Goal: Check status: Check status

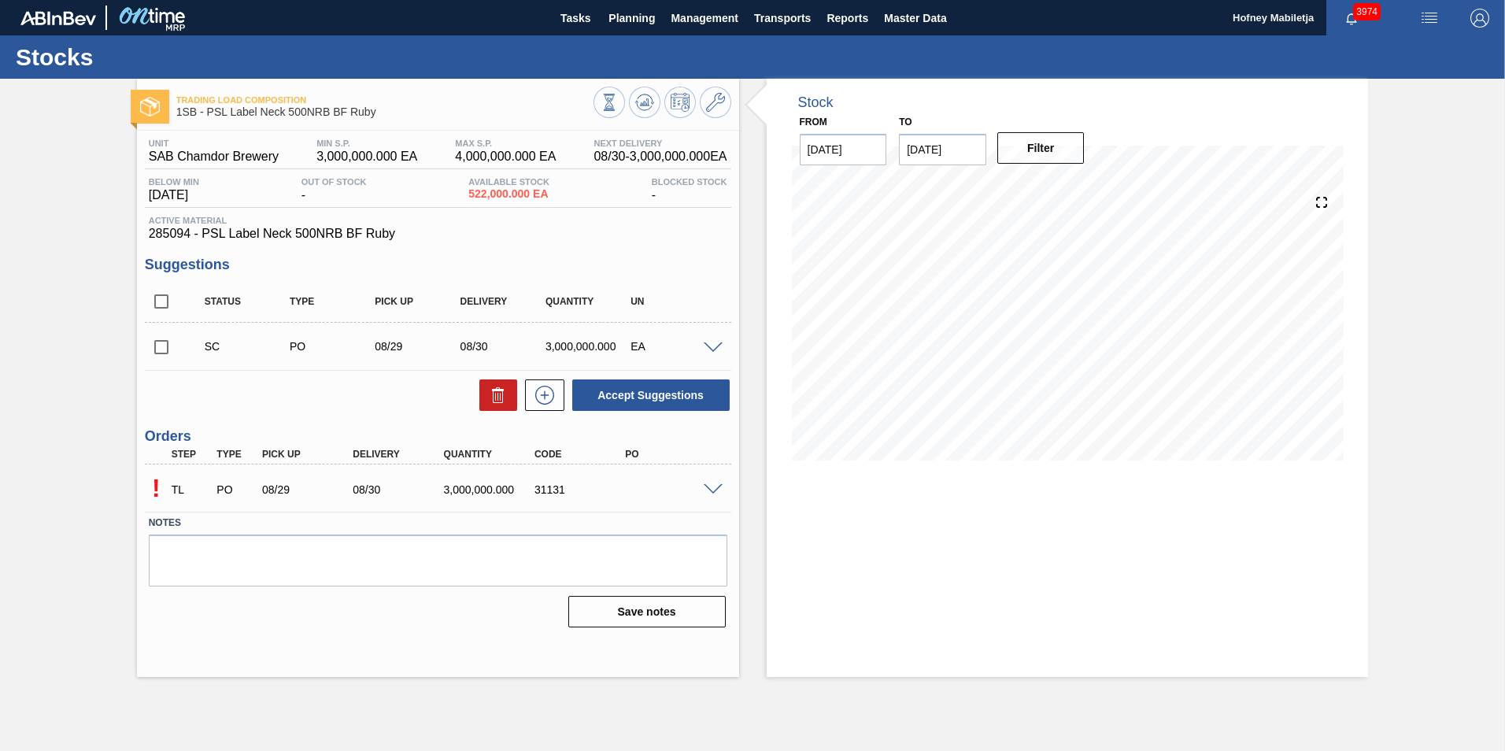
click at [713, 493] on span at bounding box center [713, 490] width 19 height 12
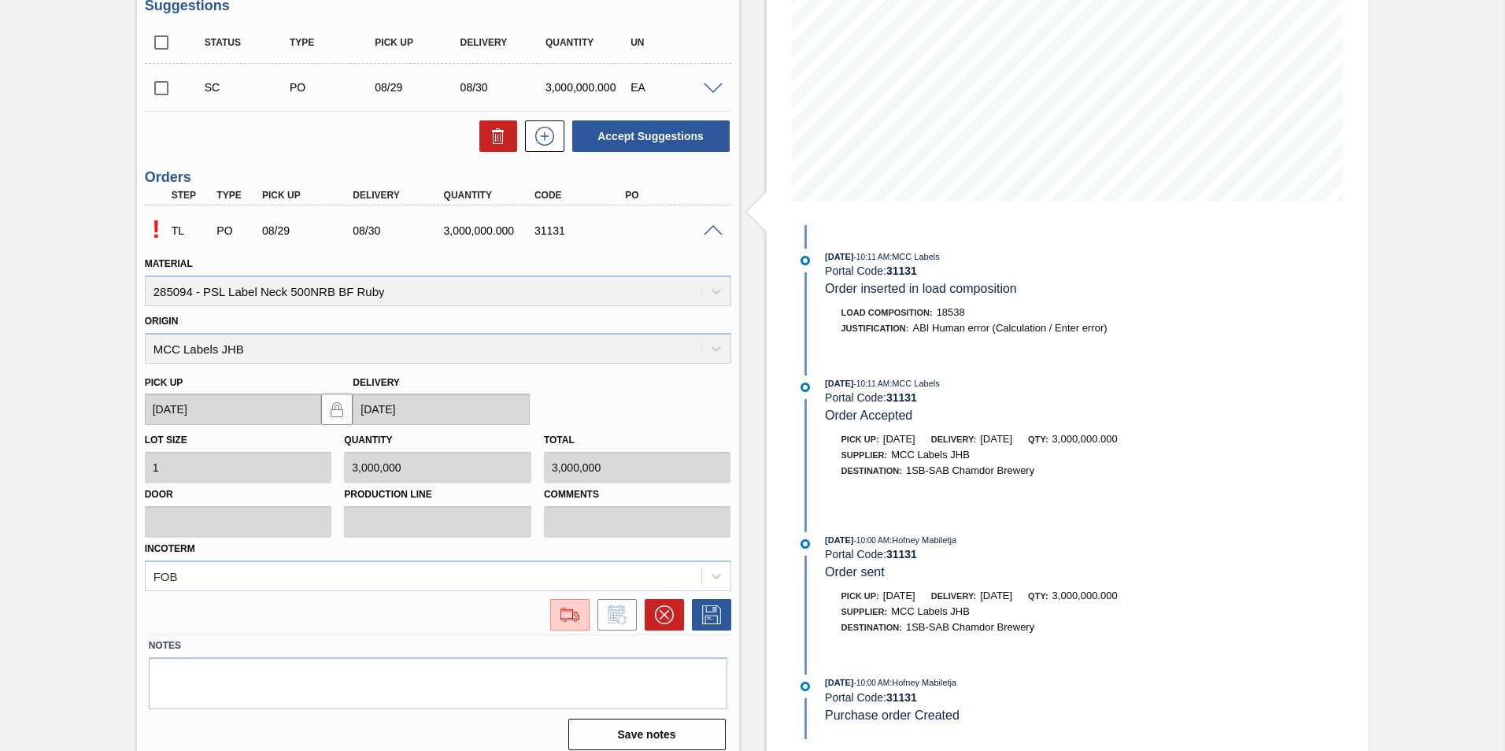
scroll to position [272, 0]
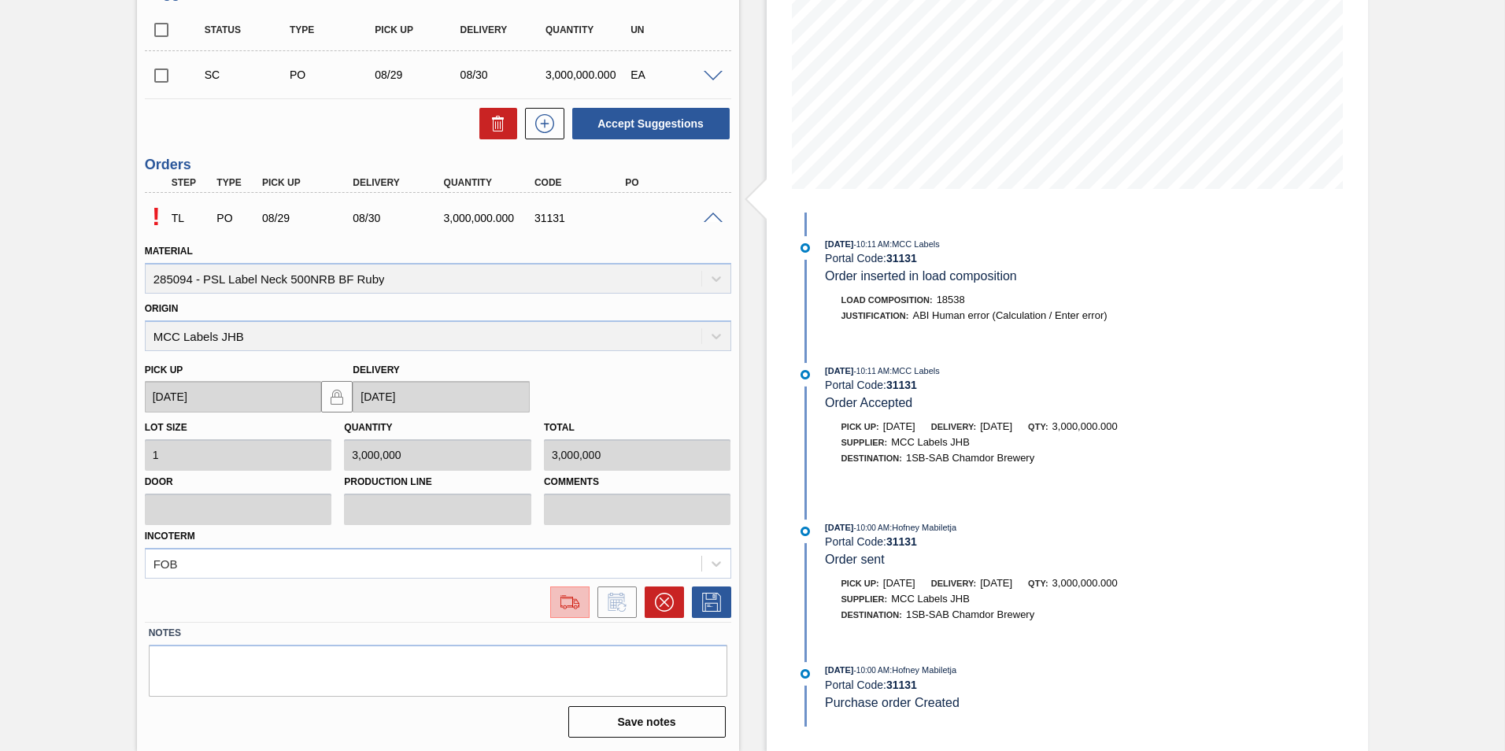
click at [567, 600] on img at bounding box center [569, 602] width 25 height 19
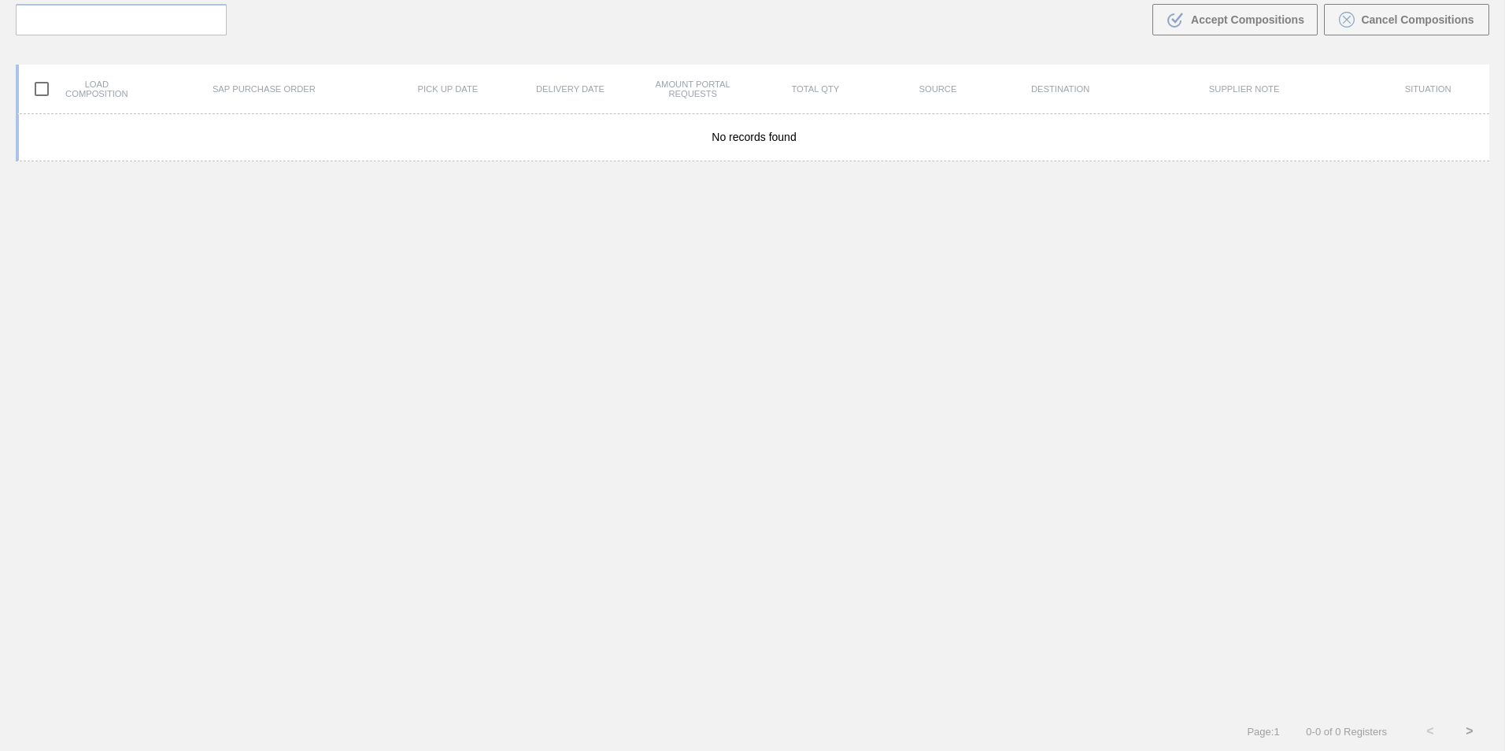
scroll to position [113, 0]
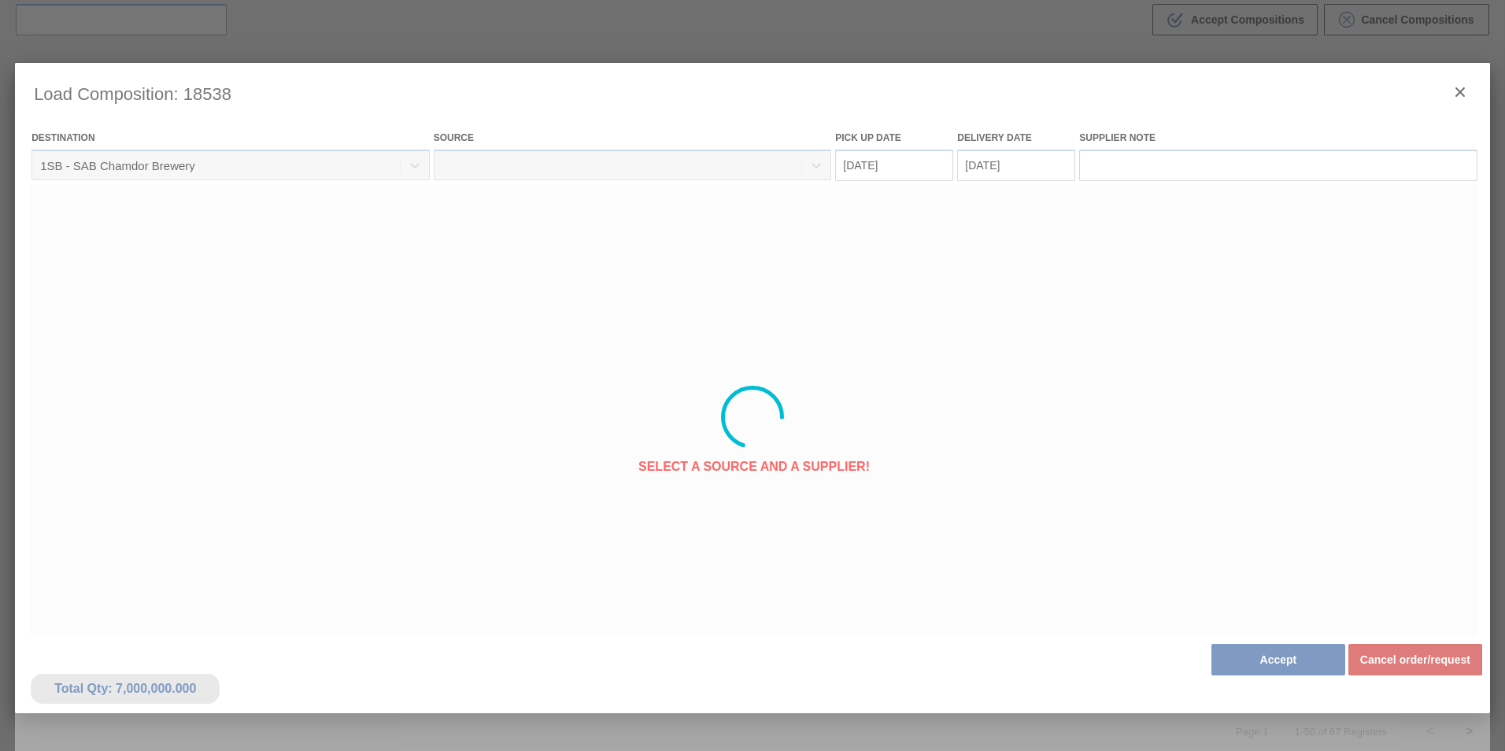
type Date "[DATE]"
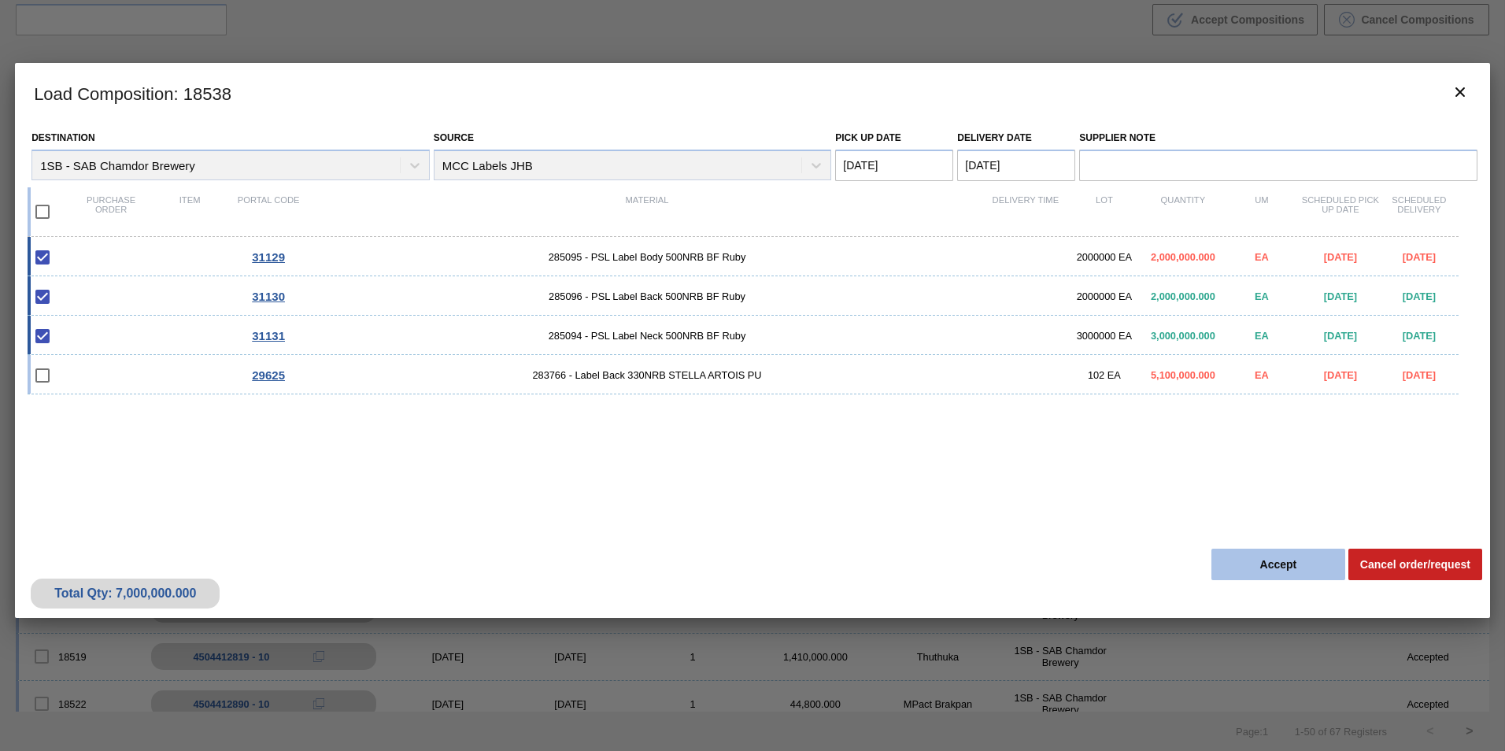
click at [1284, 565] on button "Accept" at bounding box center [1278, 564] width 134 height 31
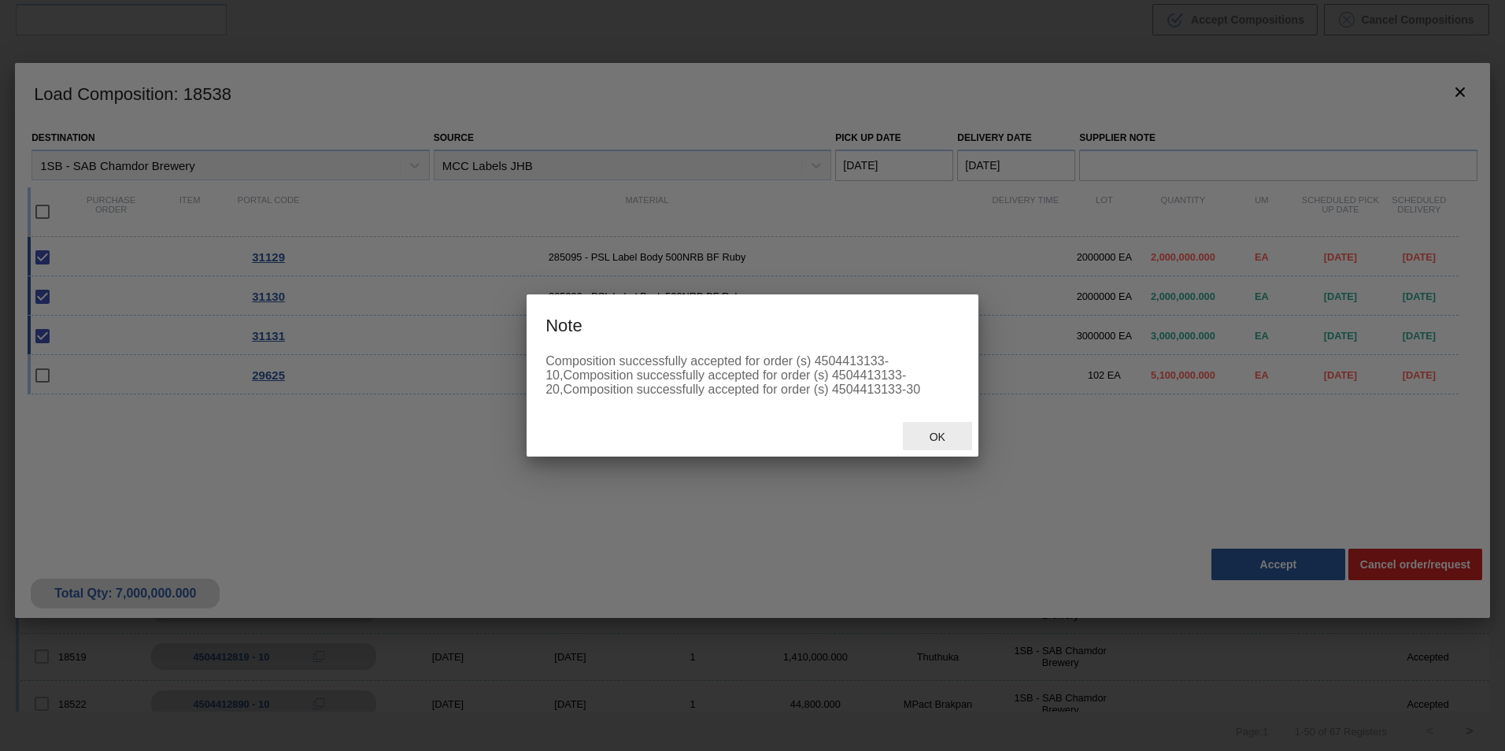
click at [934, 432] on span "Ok" at bounding box center [937, 436] width 41 height 13
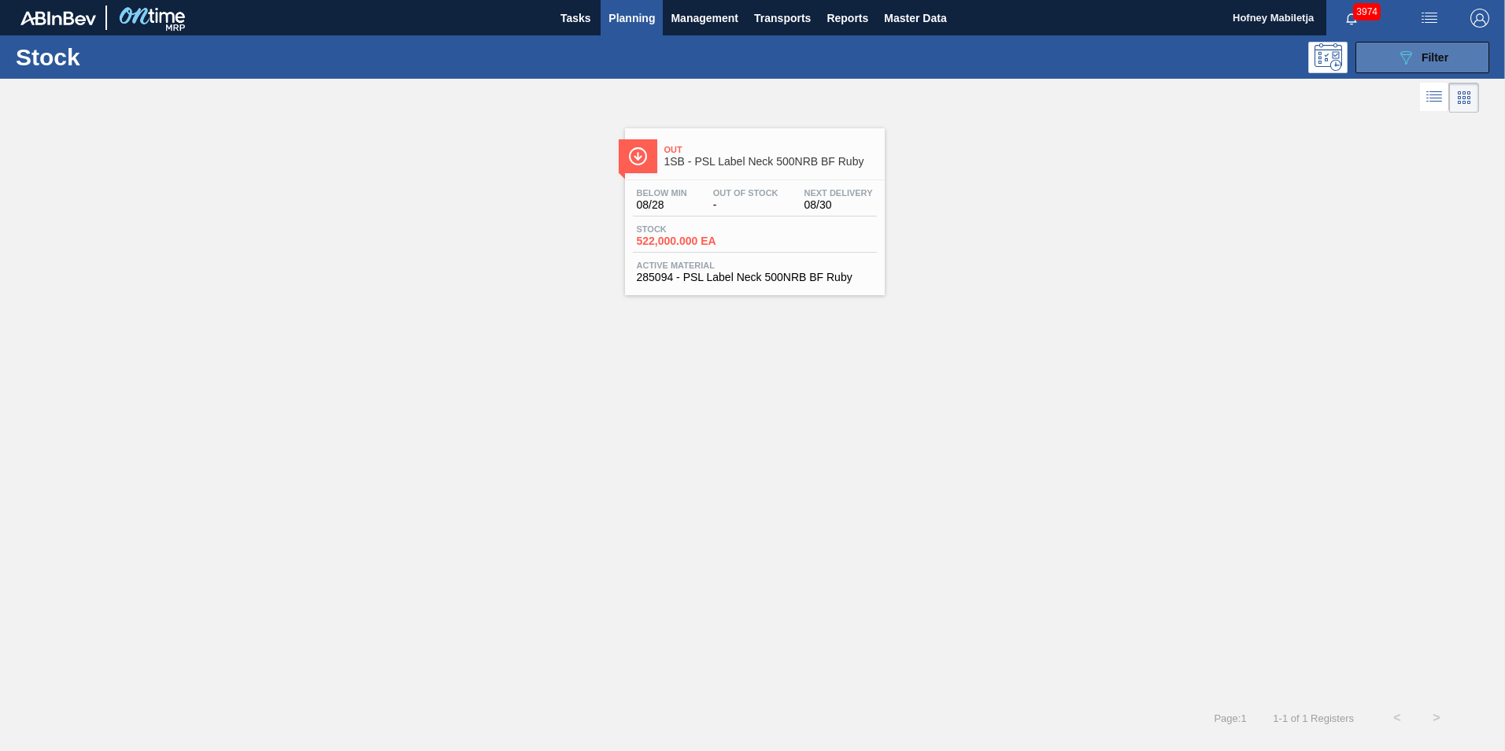
click at [1450, 51] on button "089F7B8B-B2A5-4AFE-B5C0-19BA573D28AC Filter" at bounding box center [1422, 57] width 134 height 31
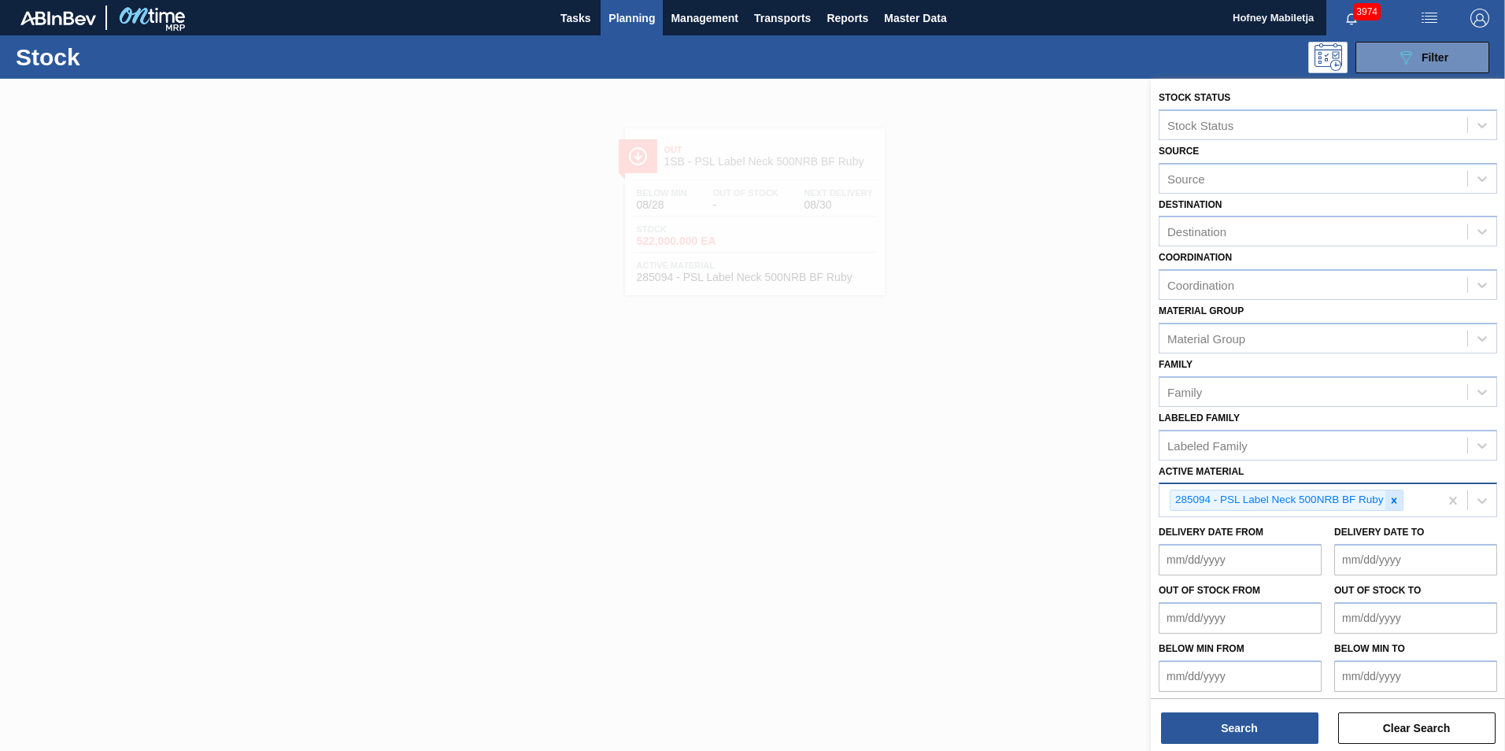
click at [1398, 501] on icon at bounding box center [1393, 500] width 11 height 11
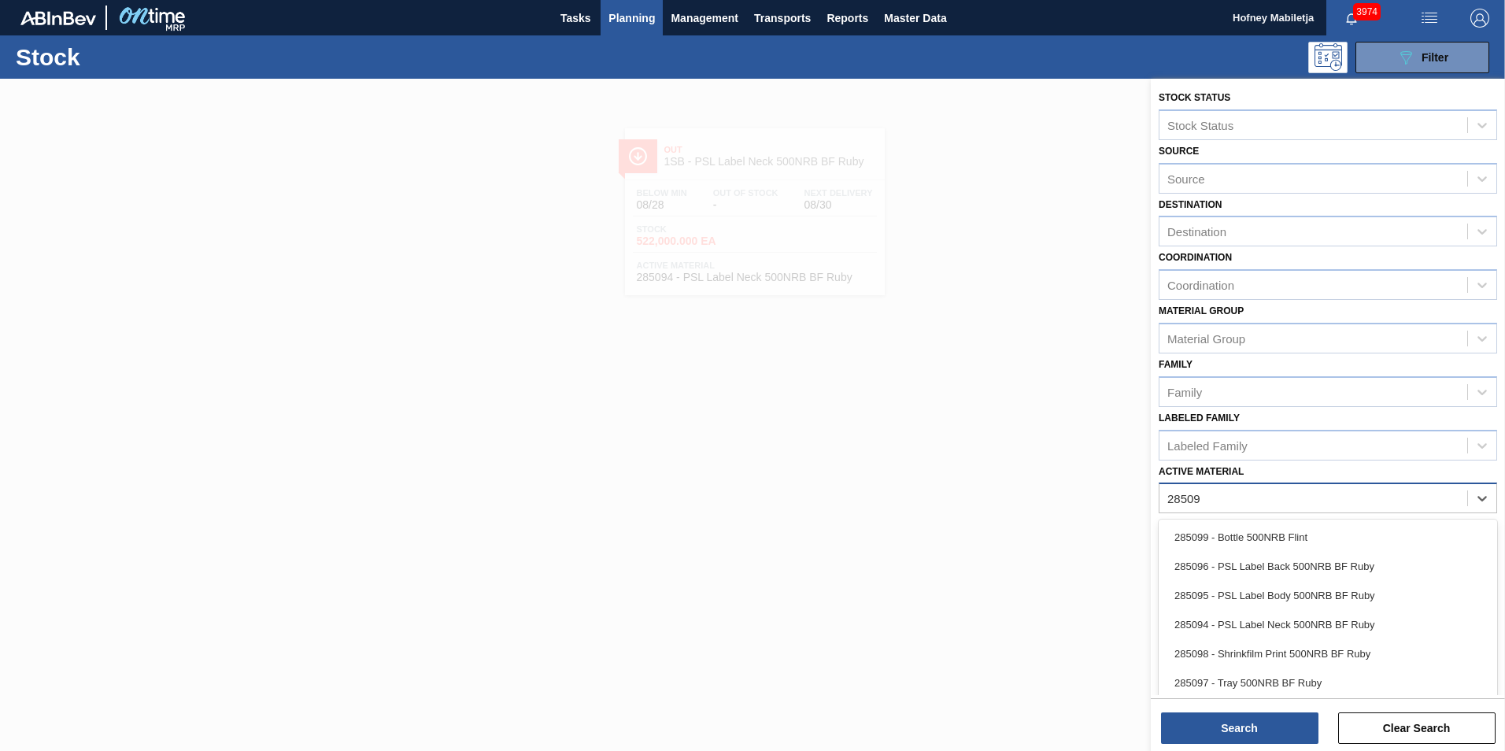
type Material "285096"
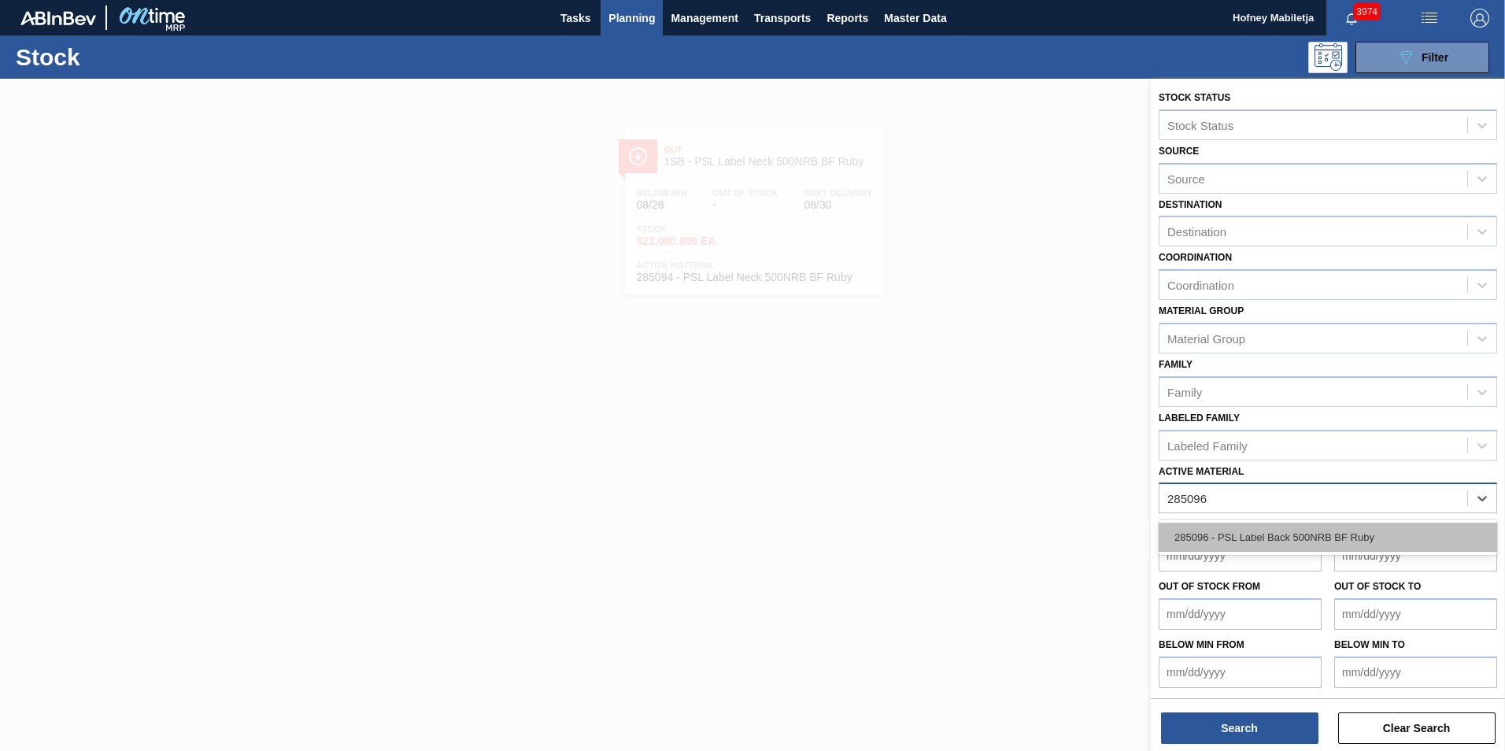
click at [1300, 532] on div "285096 - PSL Label Back 500NRB BF Ruby" at bounding box center [1327, 537] width 338 height 29
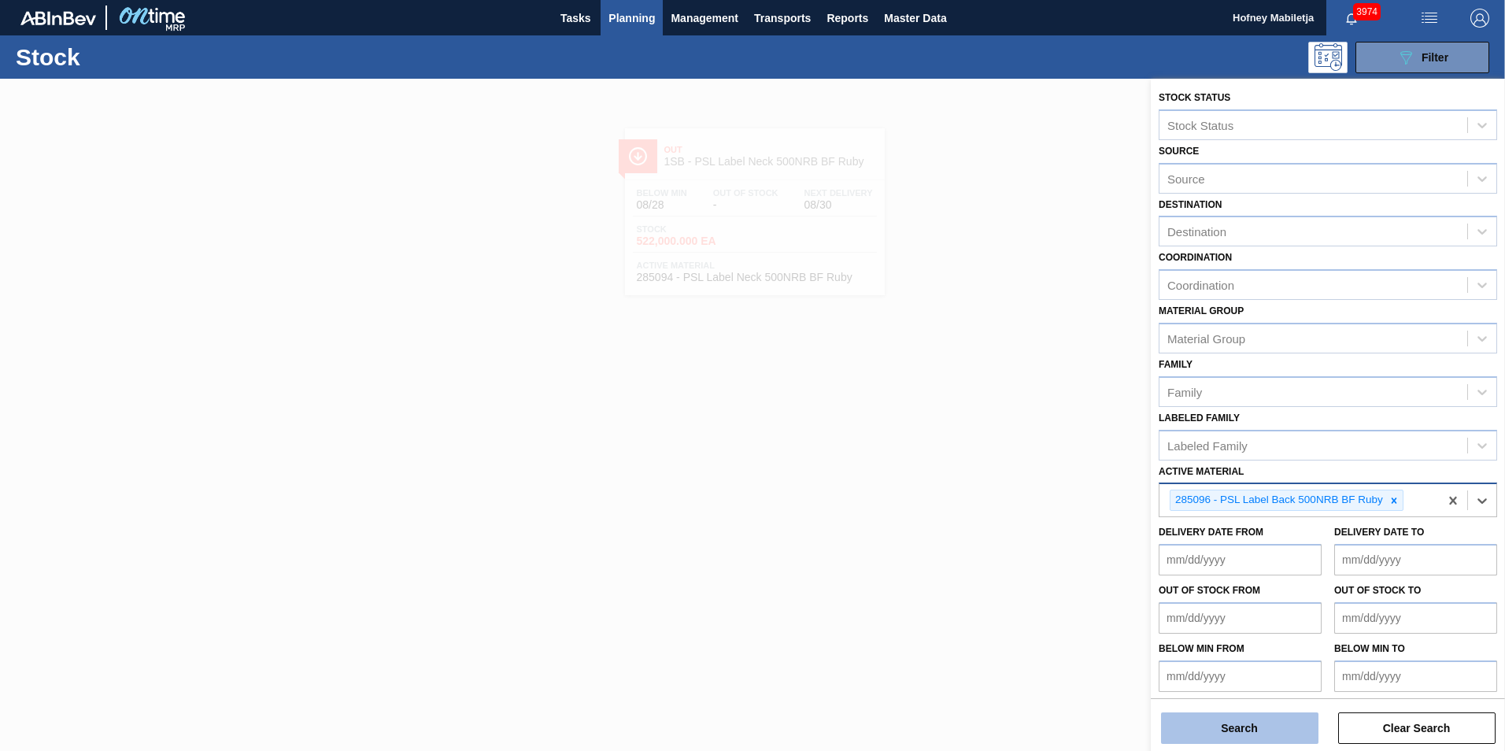
click at [1249, 733] on button "Search" at bounding box center [1239, 727] width 157 height 31
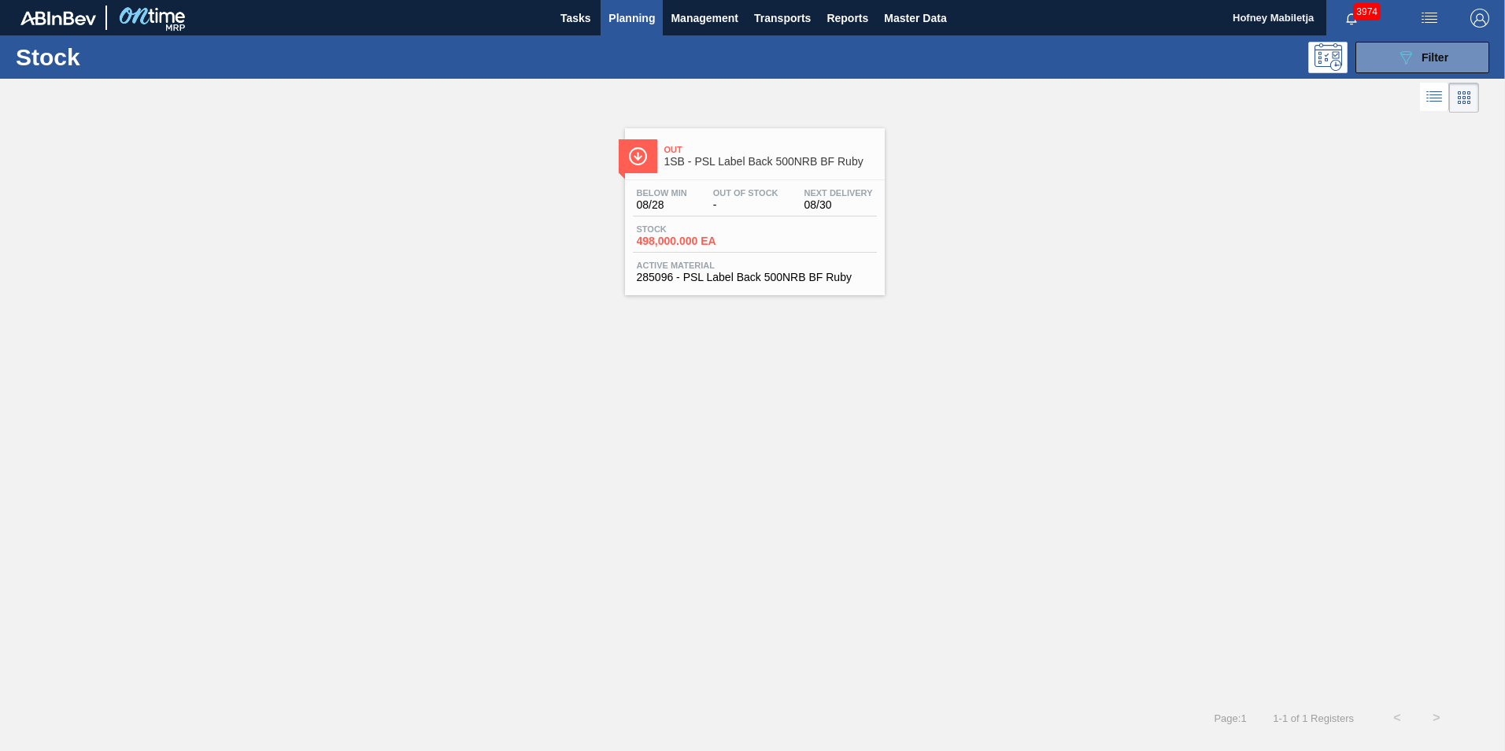
click at [750, 242] on div "Stock 498,000.000 EA" at bounding box center [755, 238] width 244 height 28
click at [1447, 53] on span "Filter" at bounding box center [1434, 57] width 27 height 13
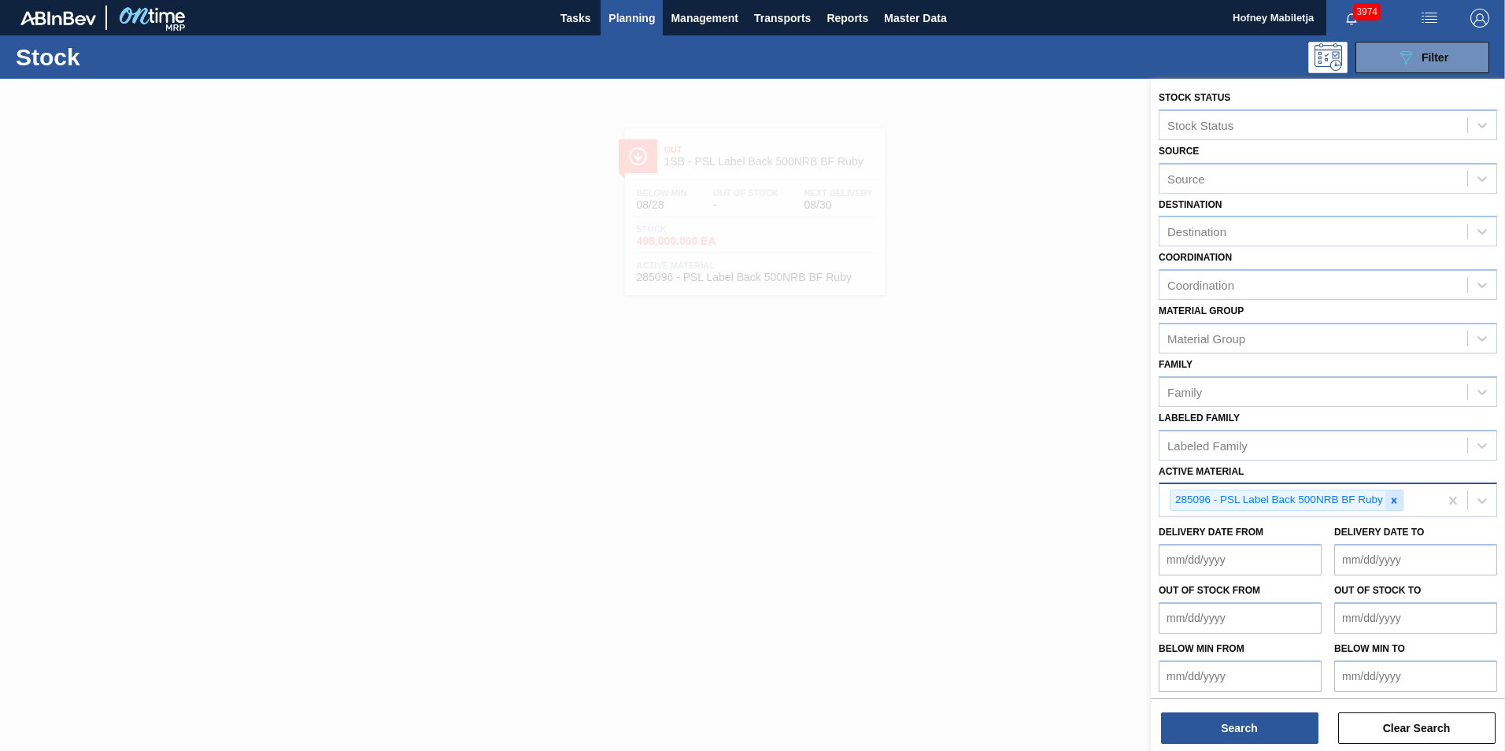
click at [1392, 498] on icon at bounding box center [1394, 500] width 6 height 6
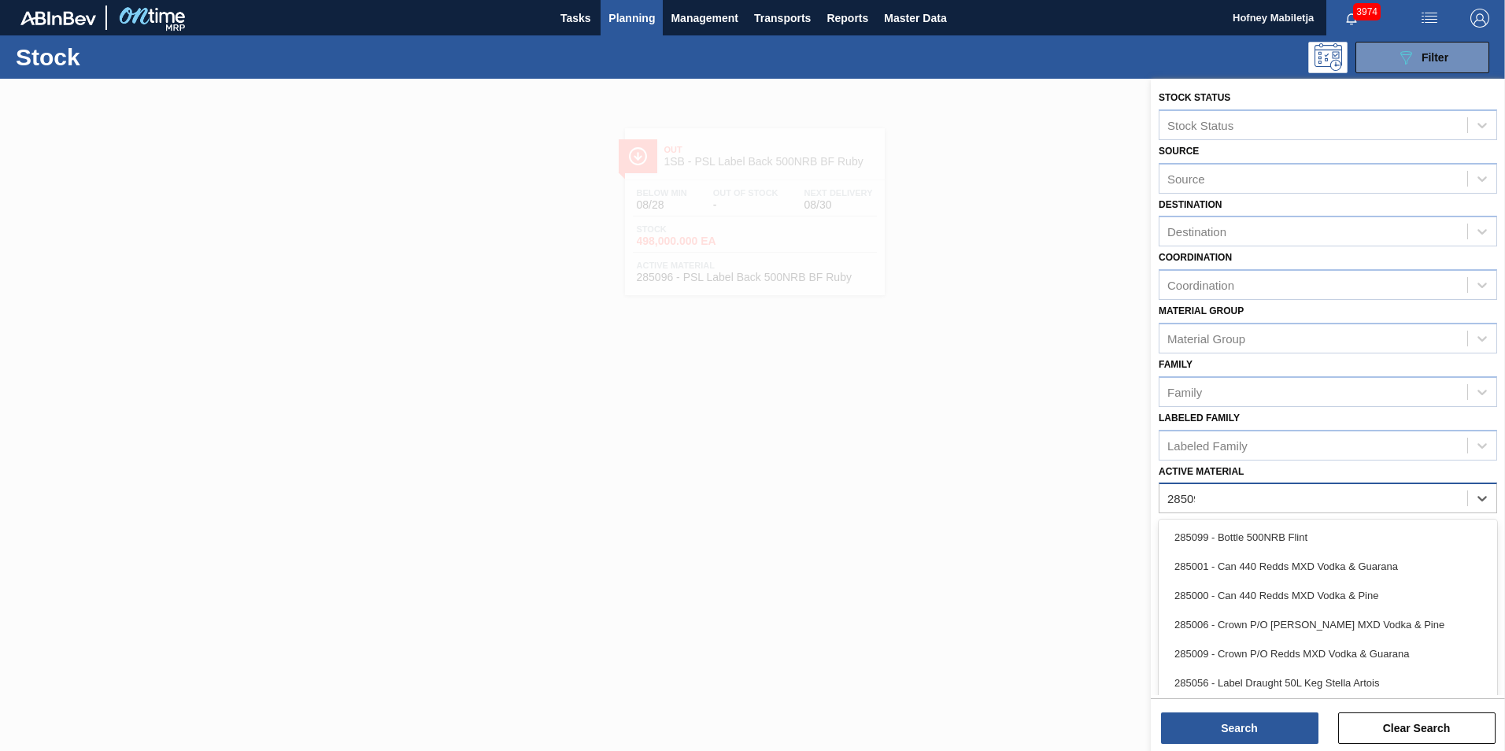
type Material "285095"
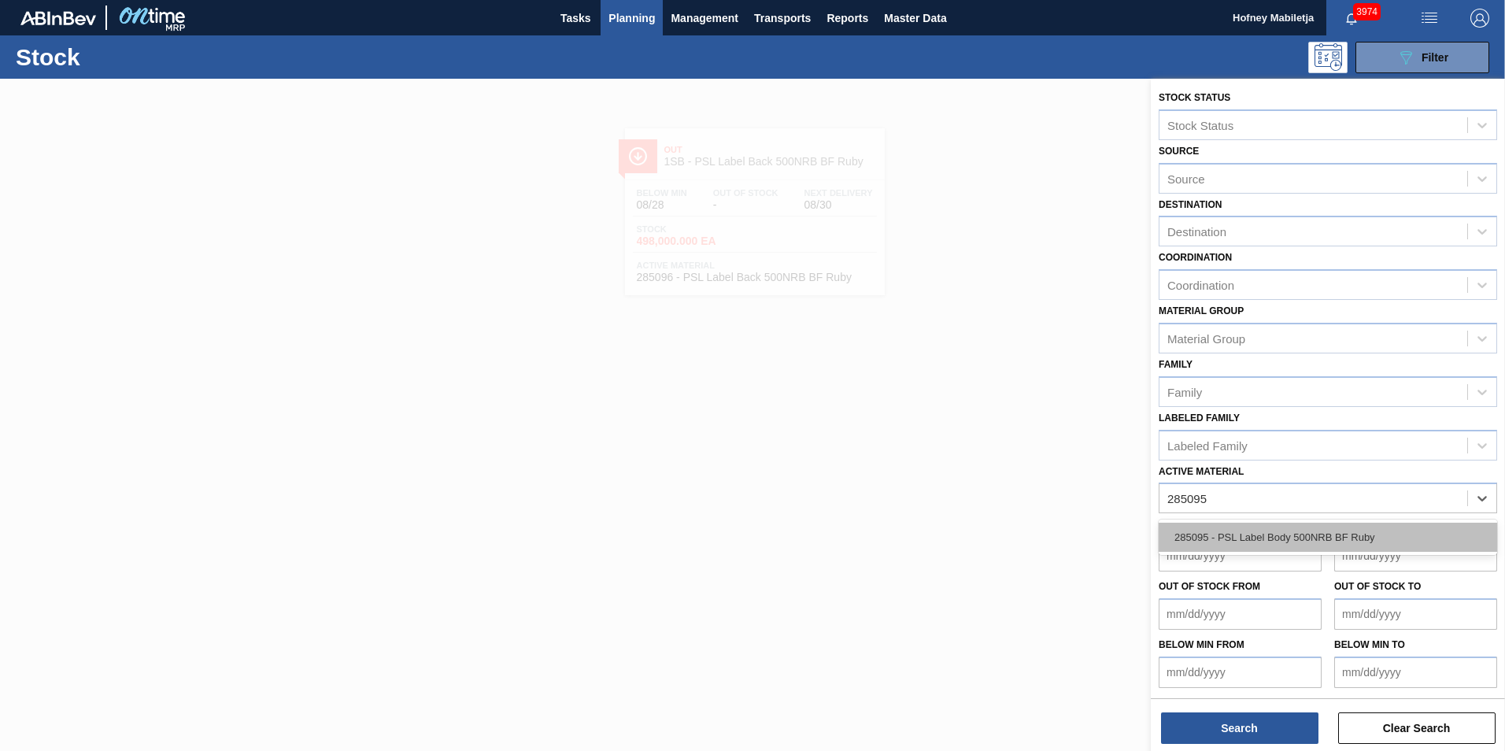
click at [1260, 535] on div "285095 - PSL Label Body 500NRB BF Ruby" at bounding box center [1327, 537] width 338 height 29
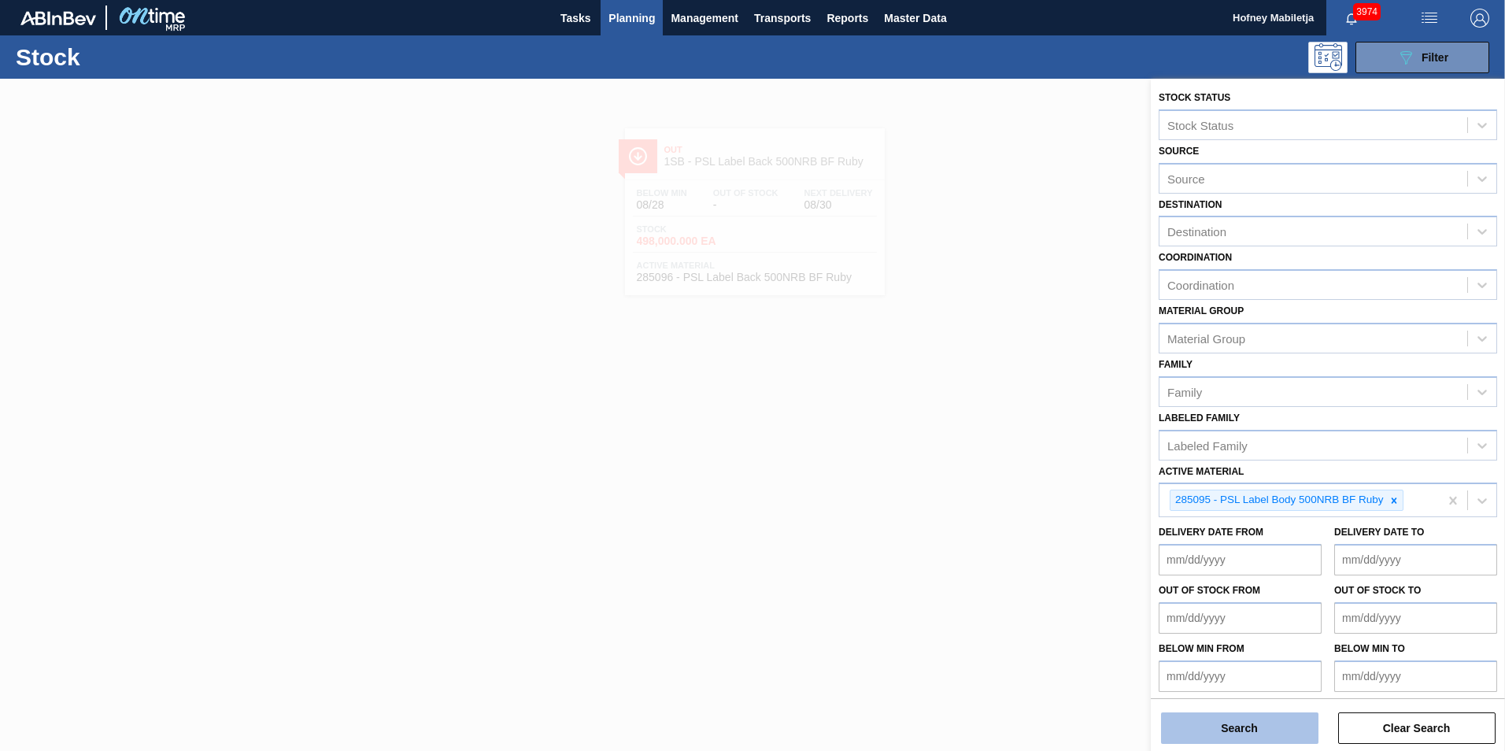
click at [1251, 722] on button "Search" at bounding box center [1239, 727] width 157 height 31
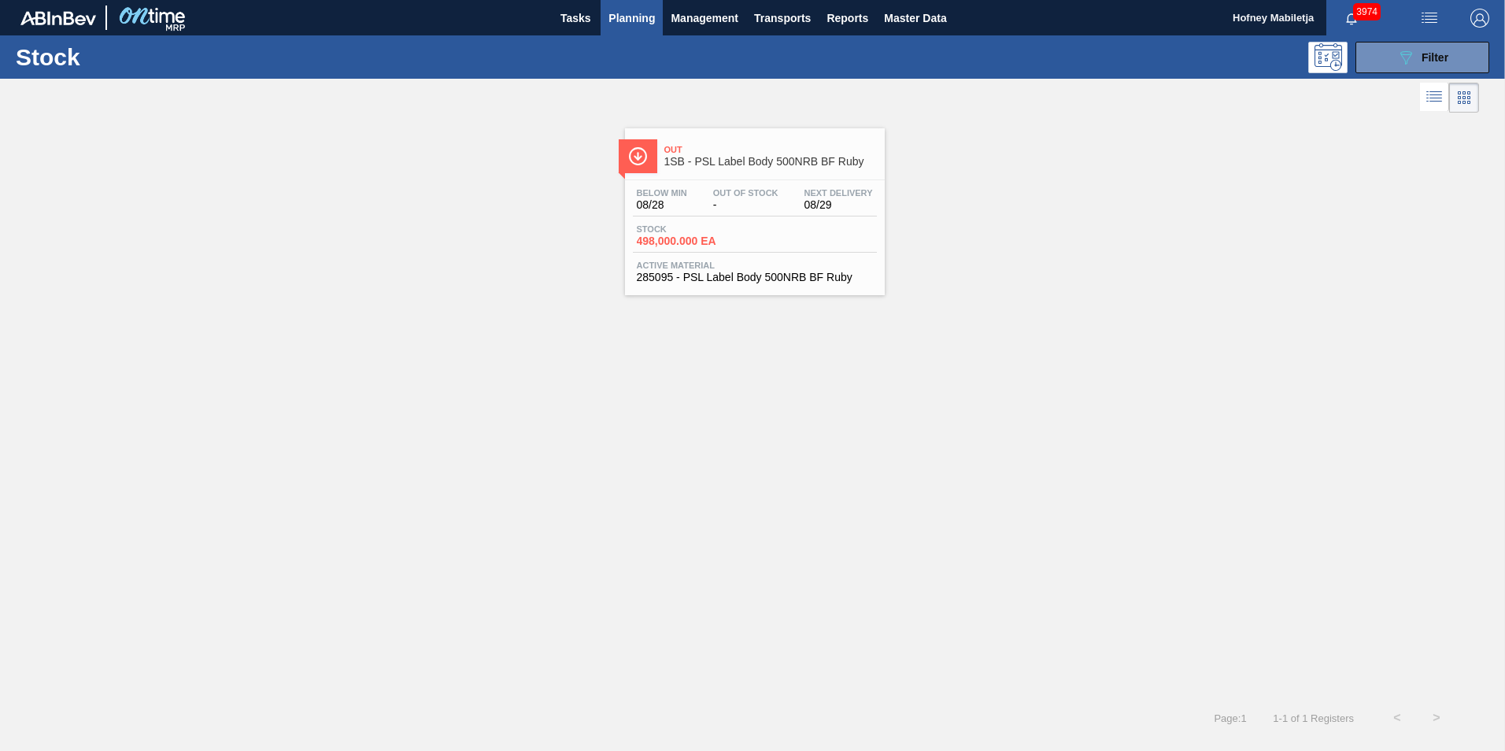
click at [753, 211] on div "Below Min 08/28 Out Of Stock - Next Delivery 08/29" at bounding box center [755, 202] width 244 height 28
click at [1455, 54] on button "089F7B8B-B2A5-4AFE-B5C0-19BA573D28AC Filter" at bounding box center [1422, 57] width 134 height 31
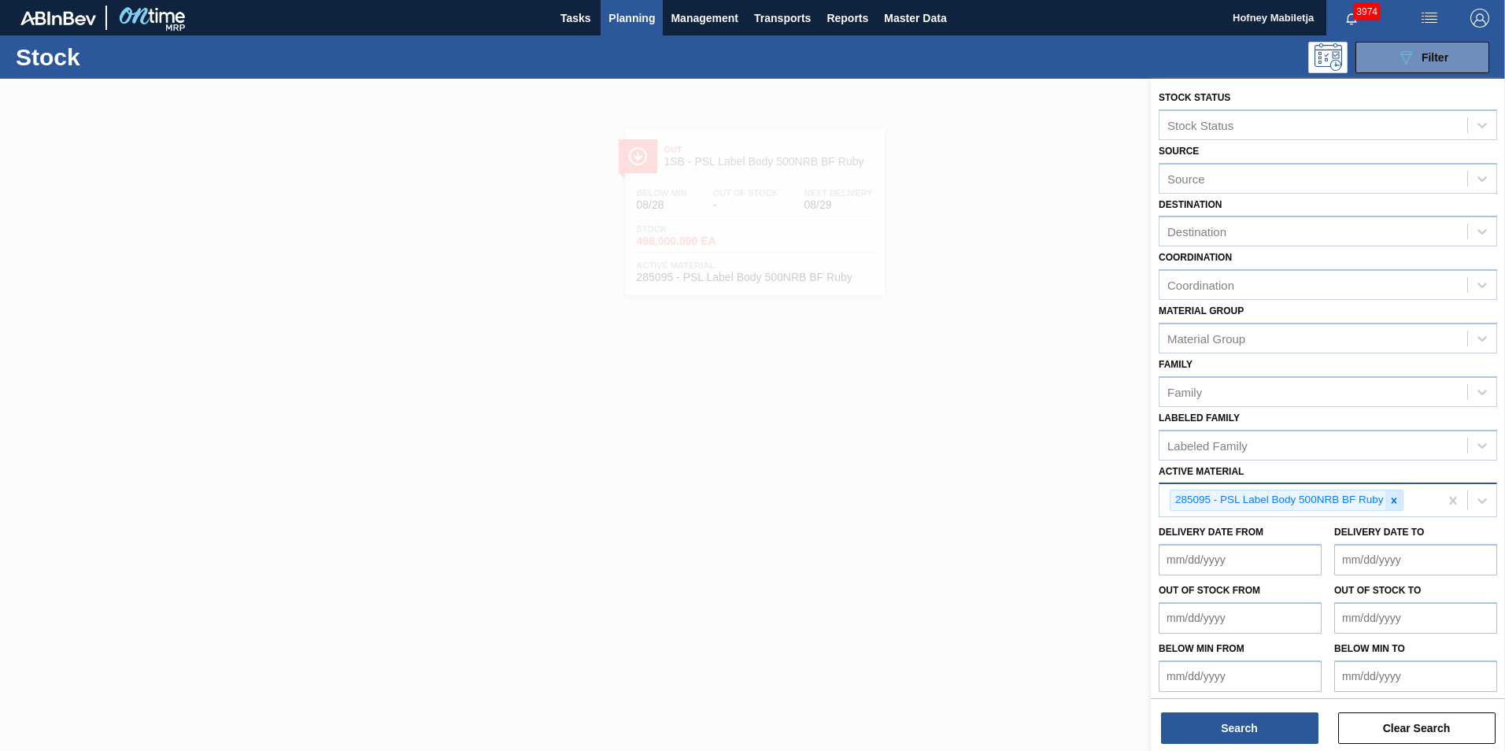
click at [1387, 499] on div at bounding box center [1393, 500] width 17 height 20
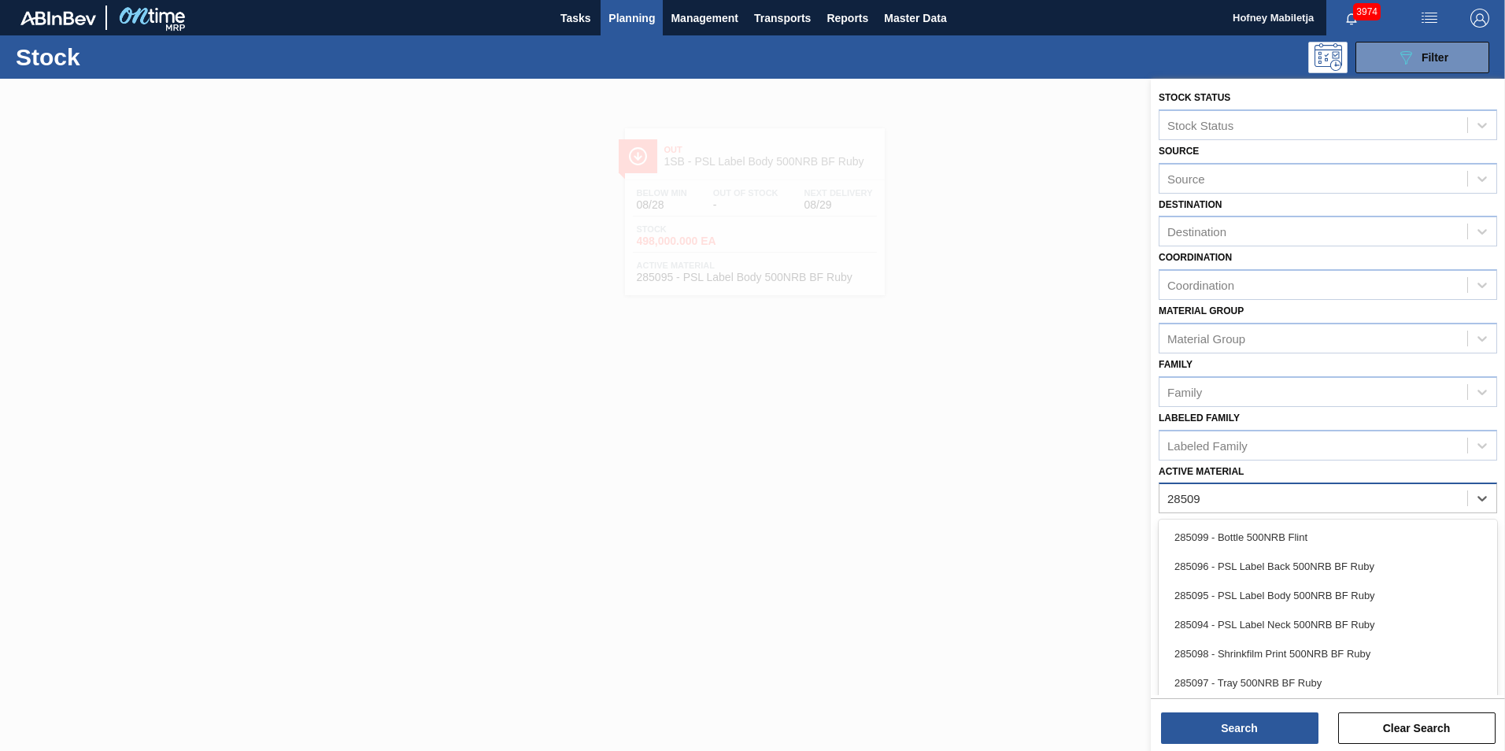
type Material "285097"
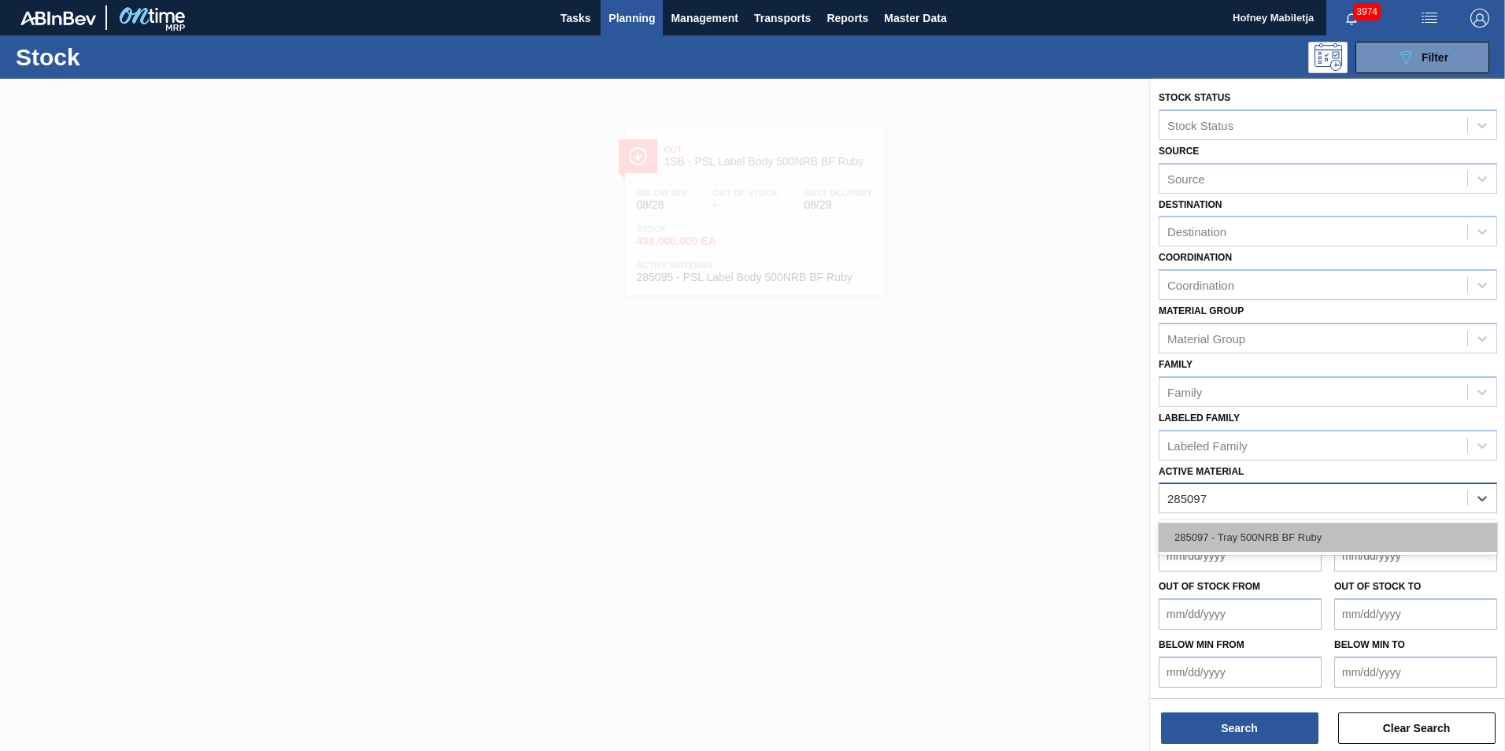
click at [1265, 532] on div "285097 - Tray 500NRB BF Ruby" at bounding box center [1327, 537] width 338 height 29
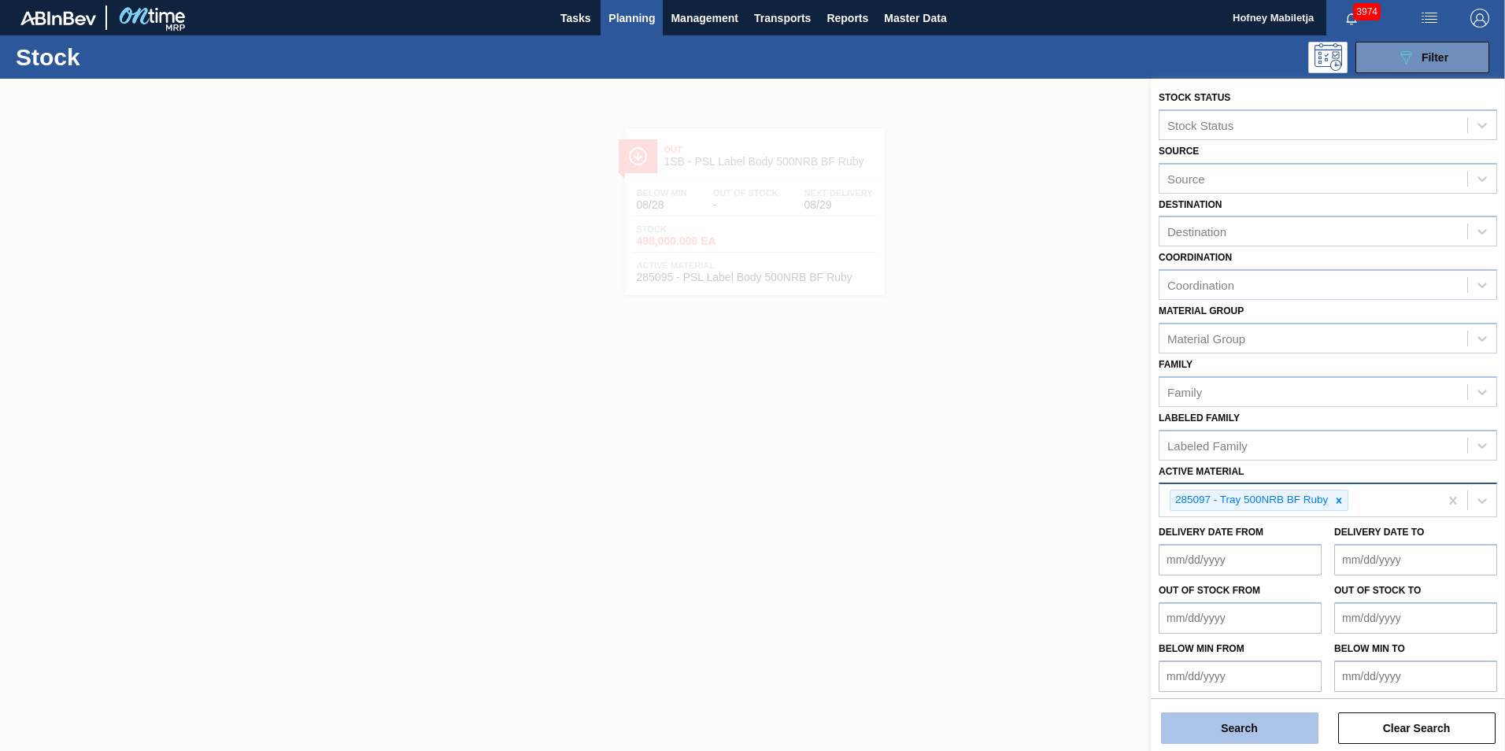
click at [1256, 735] on button "Search" at bounding box center [1239, 727] width 157 height 31
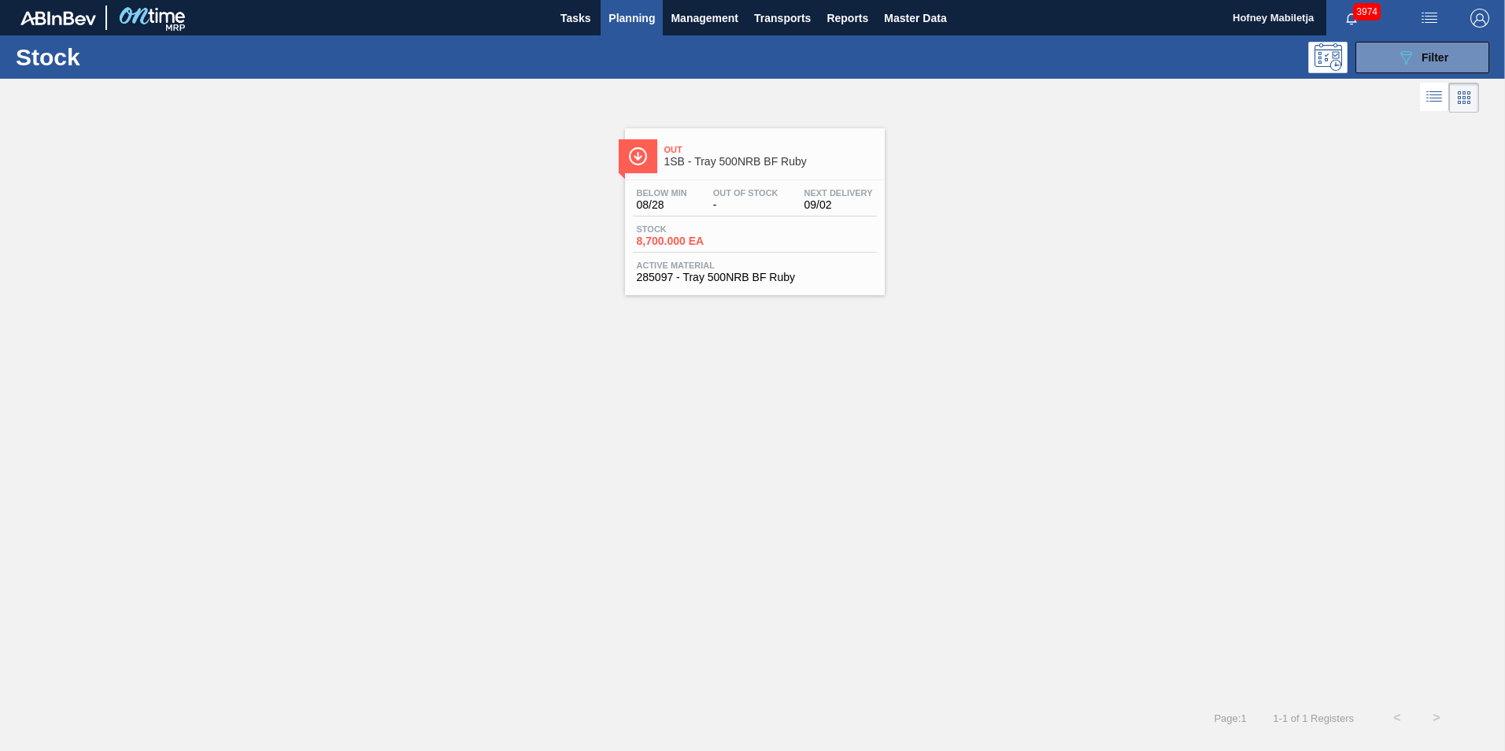
click at [748, 260] on span "Active Material" at bounding box center [755, 264] width 236 height 9
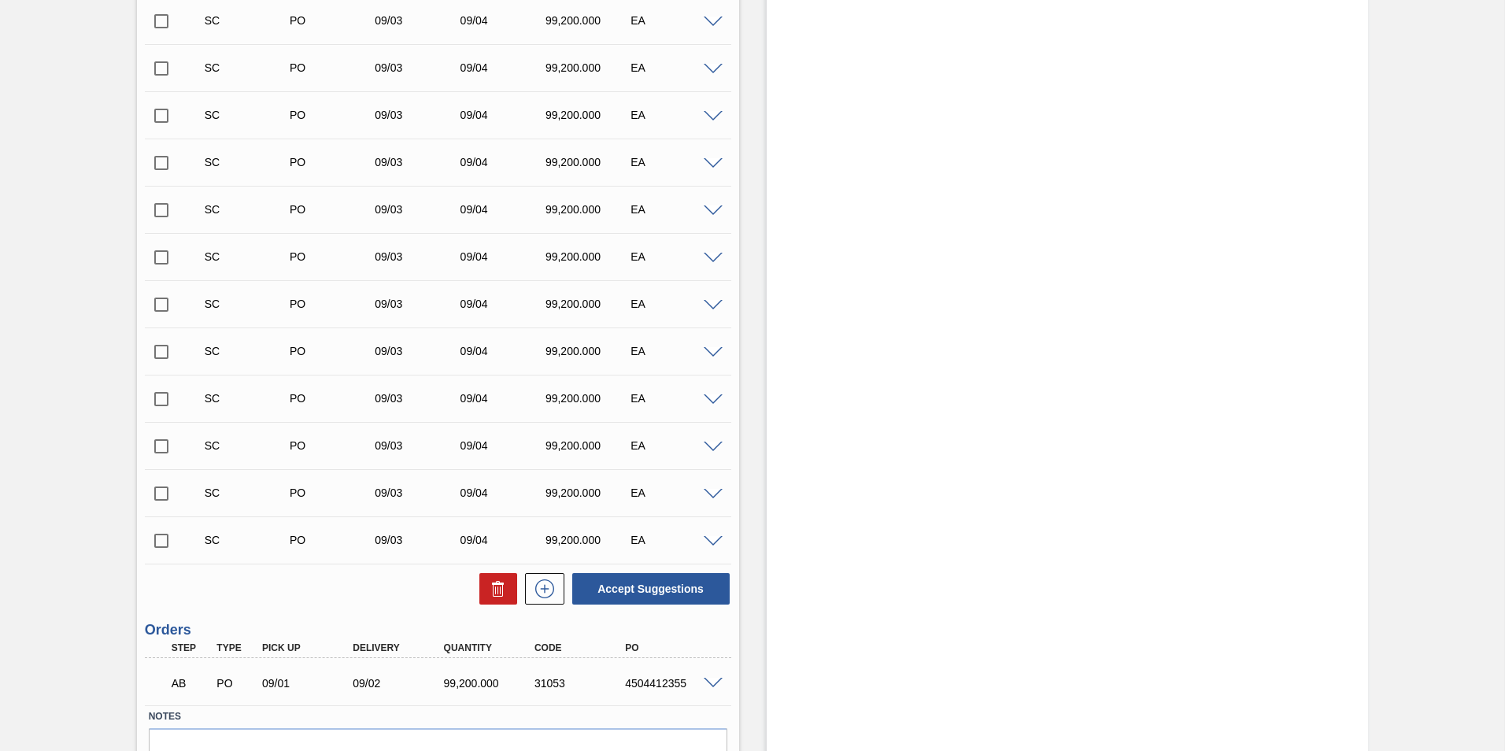
scroll to position [551, 0]
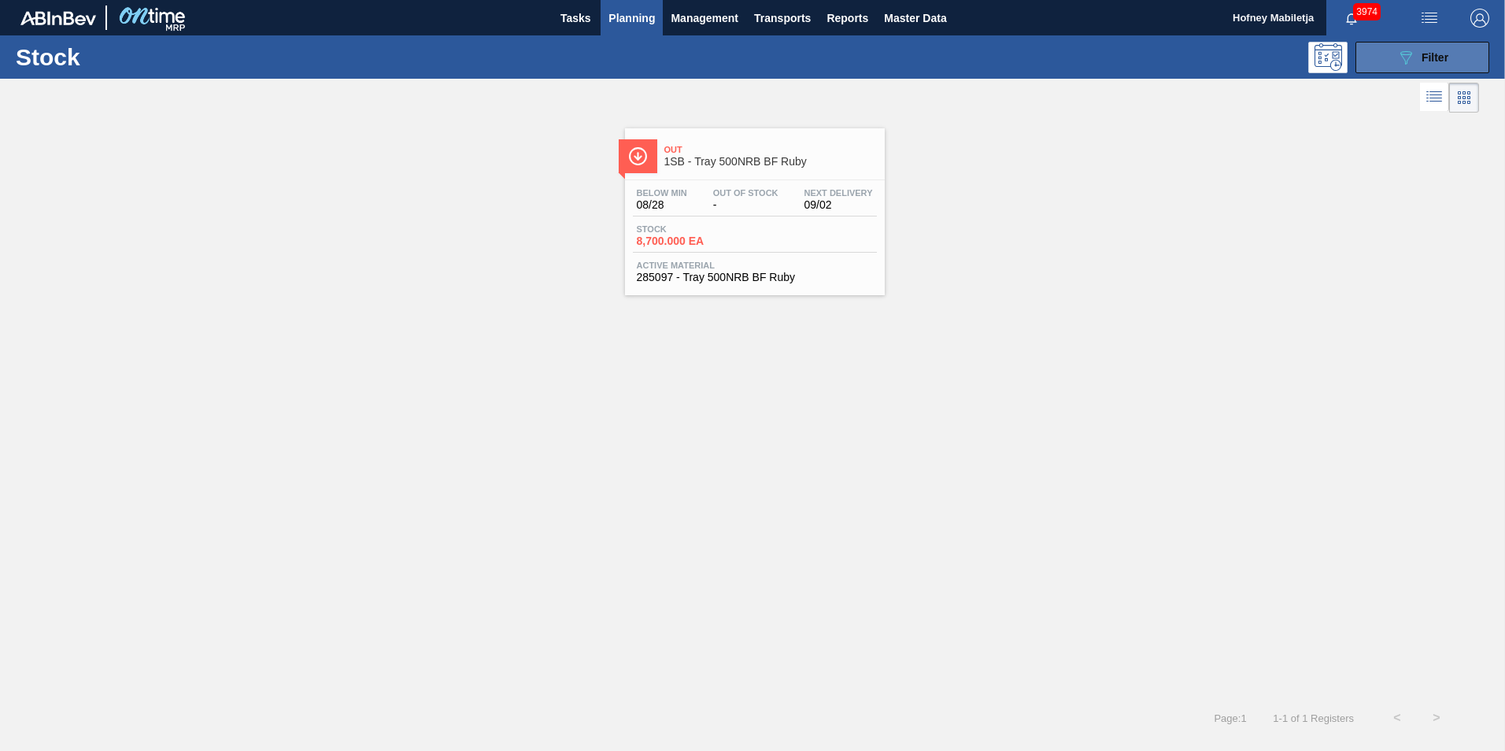
click at [1458, 62] on button "089F7B8B-B2A5-4AFE-B5C0-19BA573D28AC Filter" at bounding box center [1422, 57] width 134 height 31
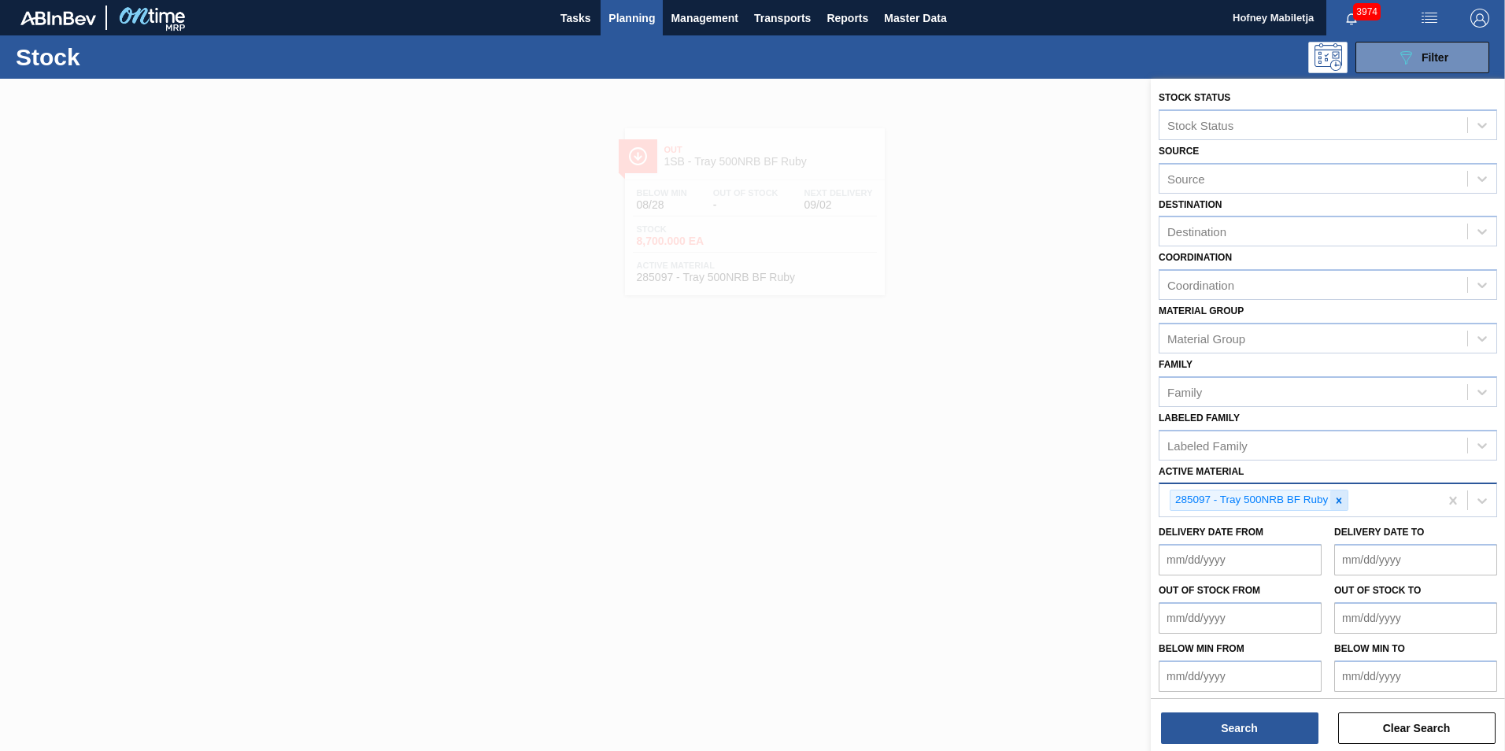
click at [1339, 501] on icon at bounding box center [1339, 500] width 6 height 6
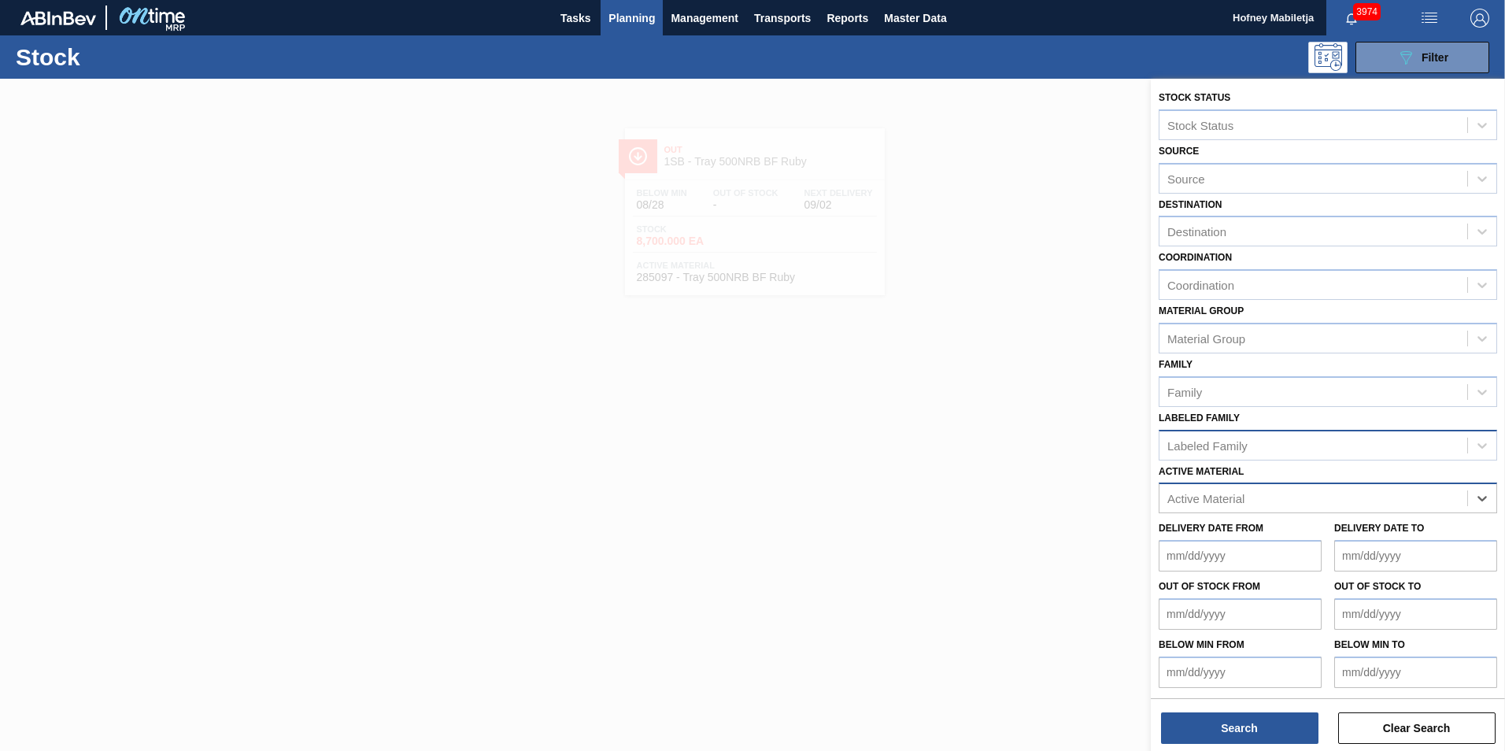
paste Material "285068"
type Material "285068"
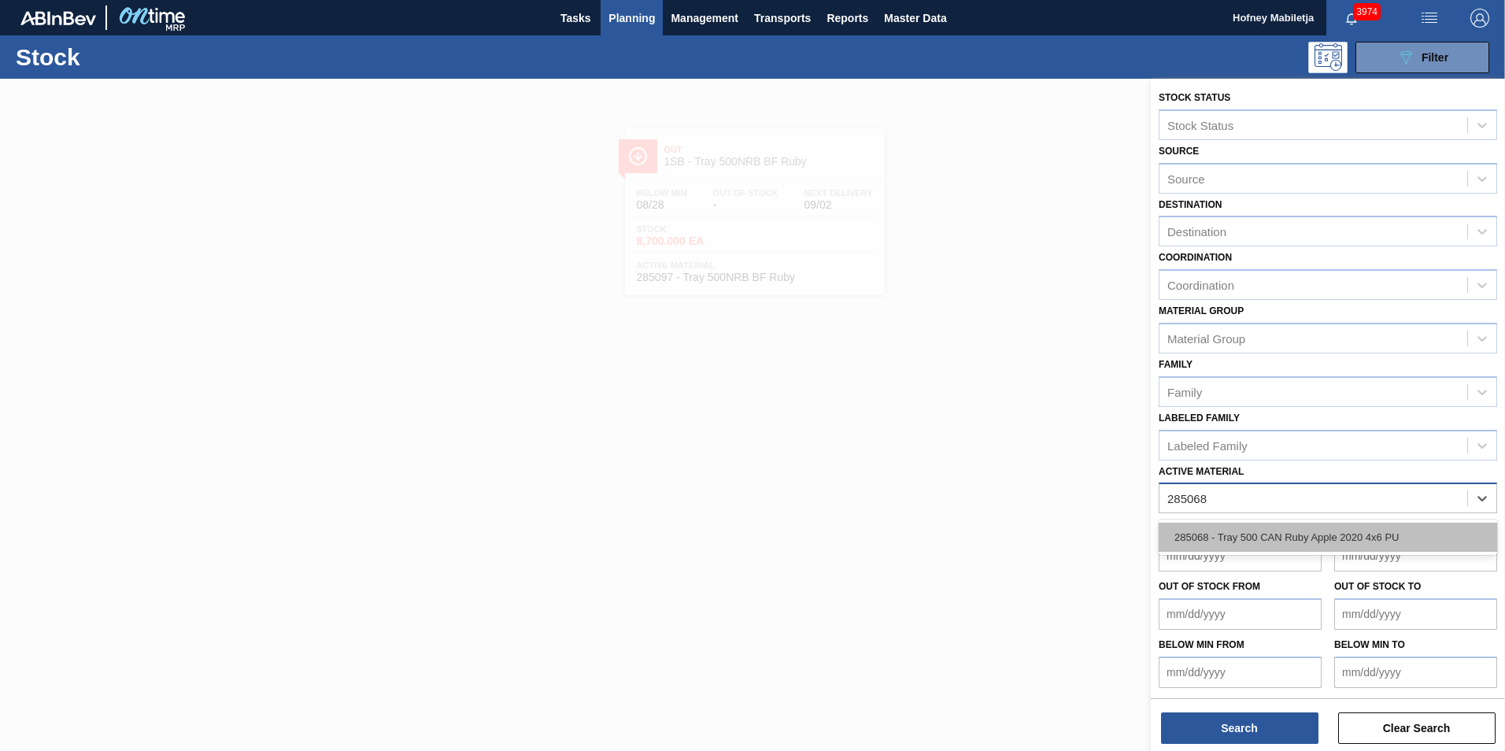
click at [1283, 533] on div "285068 - Tray 500 CAN Ruby Apple 2020 4x6 PU" at bounding box center [1327, 537] width 338 height 29
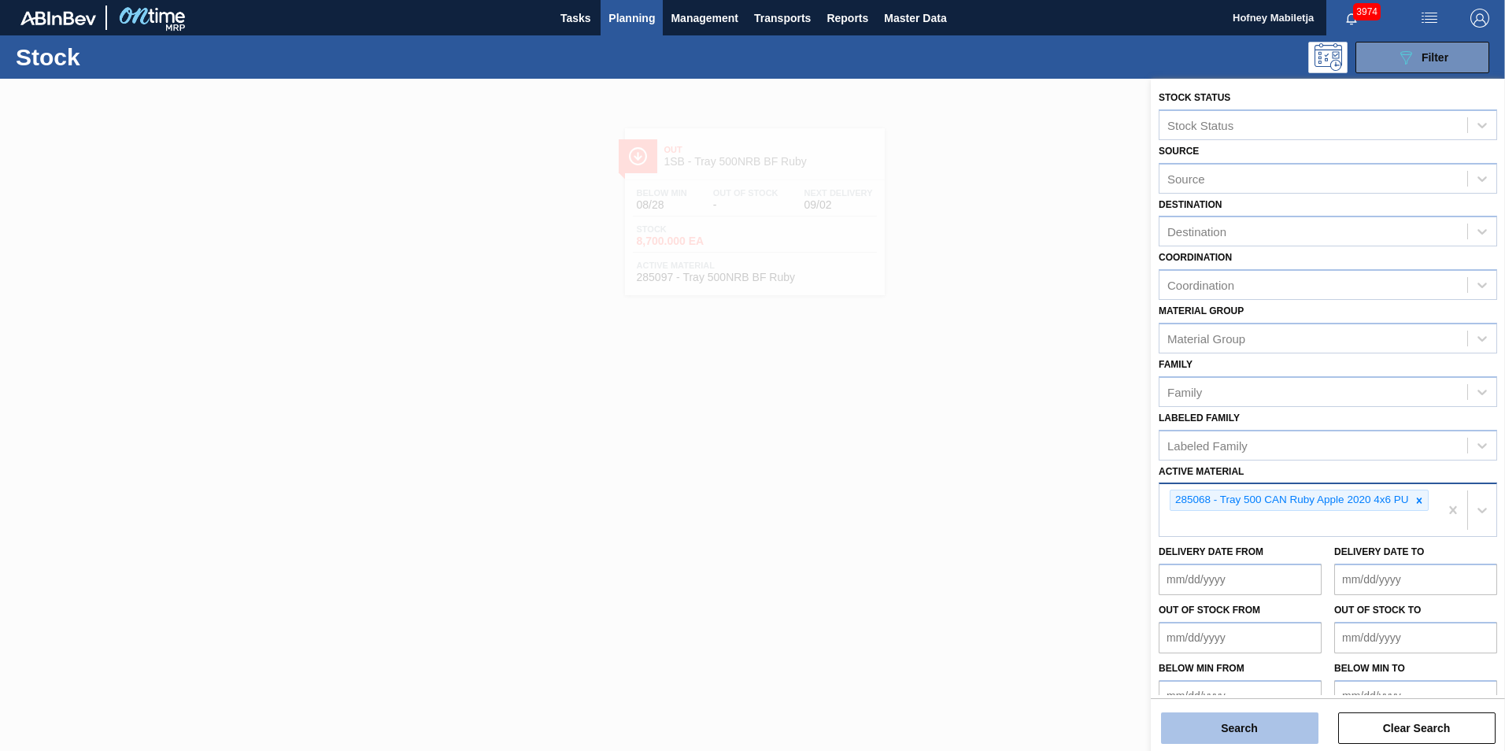
click at [1256, 730] on button "Search" at bounding box center [1239, 727] width 157 height 31
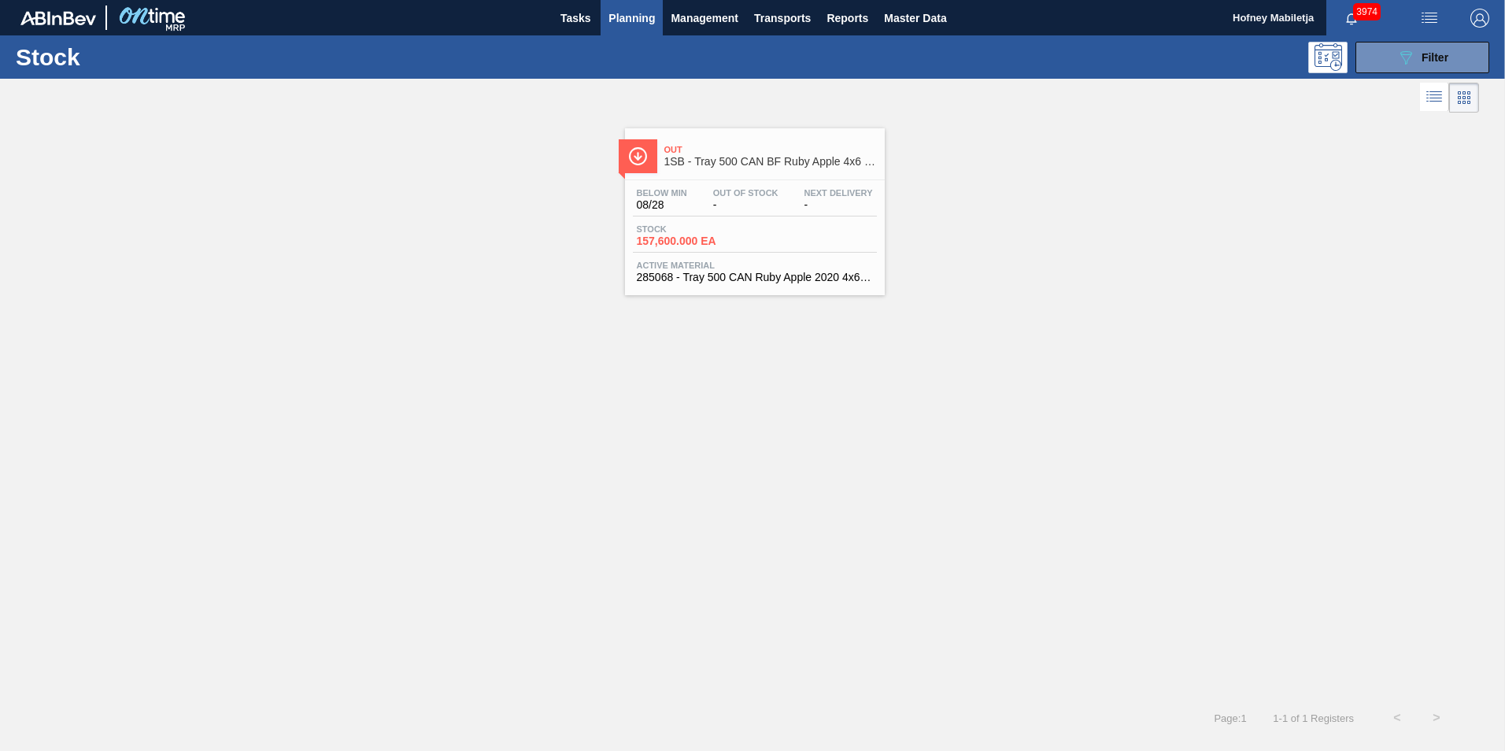
click at [733, 207] on span "-" at bounding box center [745, 205] width 65 height 12
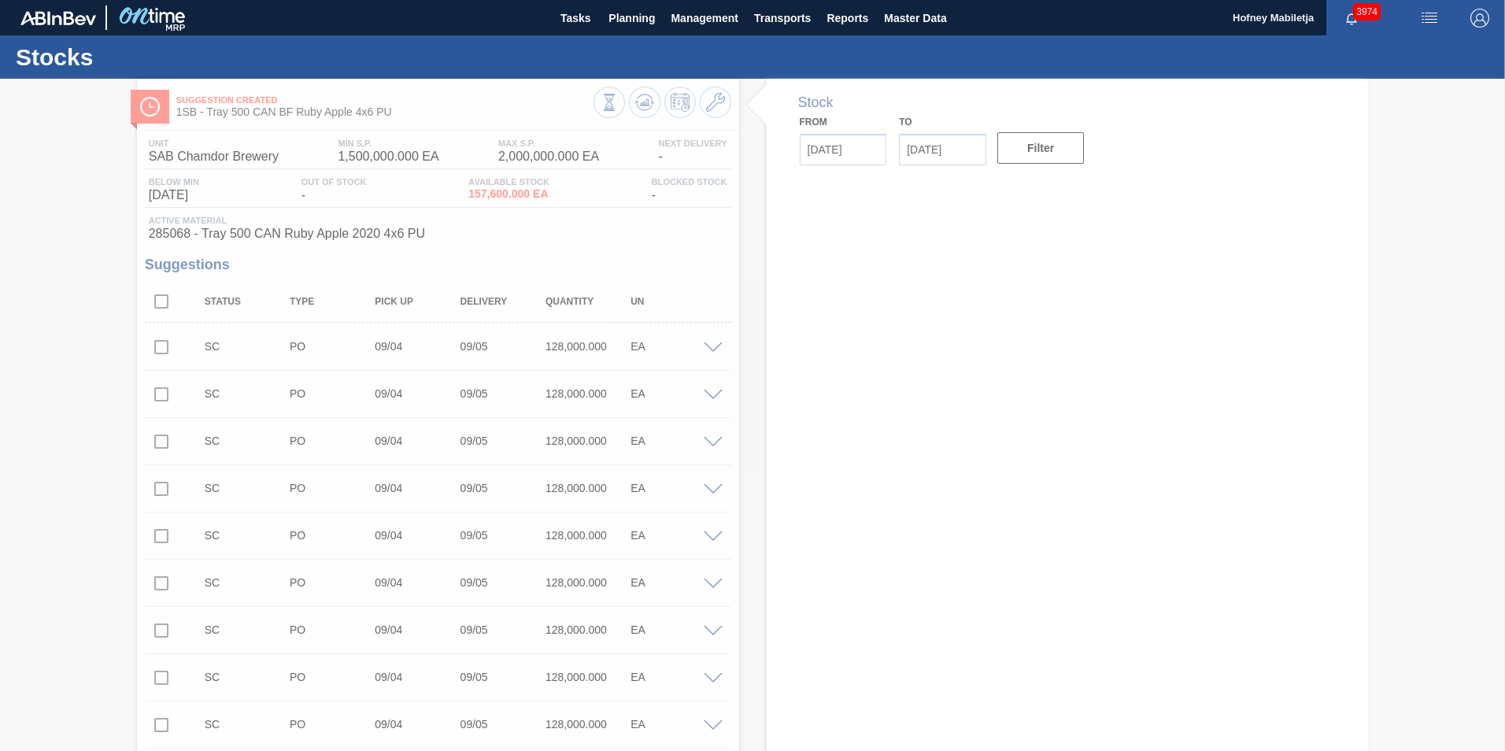
type input "[DATE]"
